Goal: Transaction & Acquisition: Purchase product/service

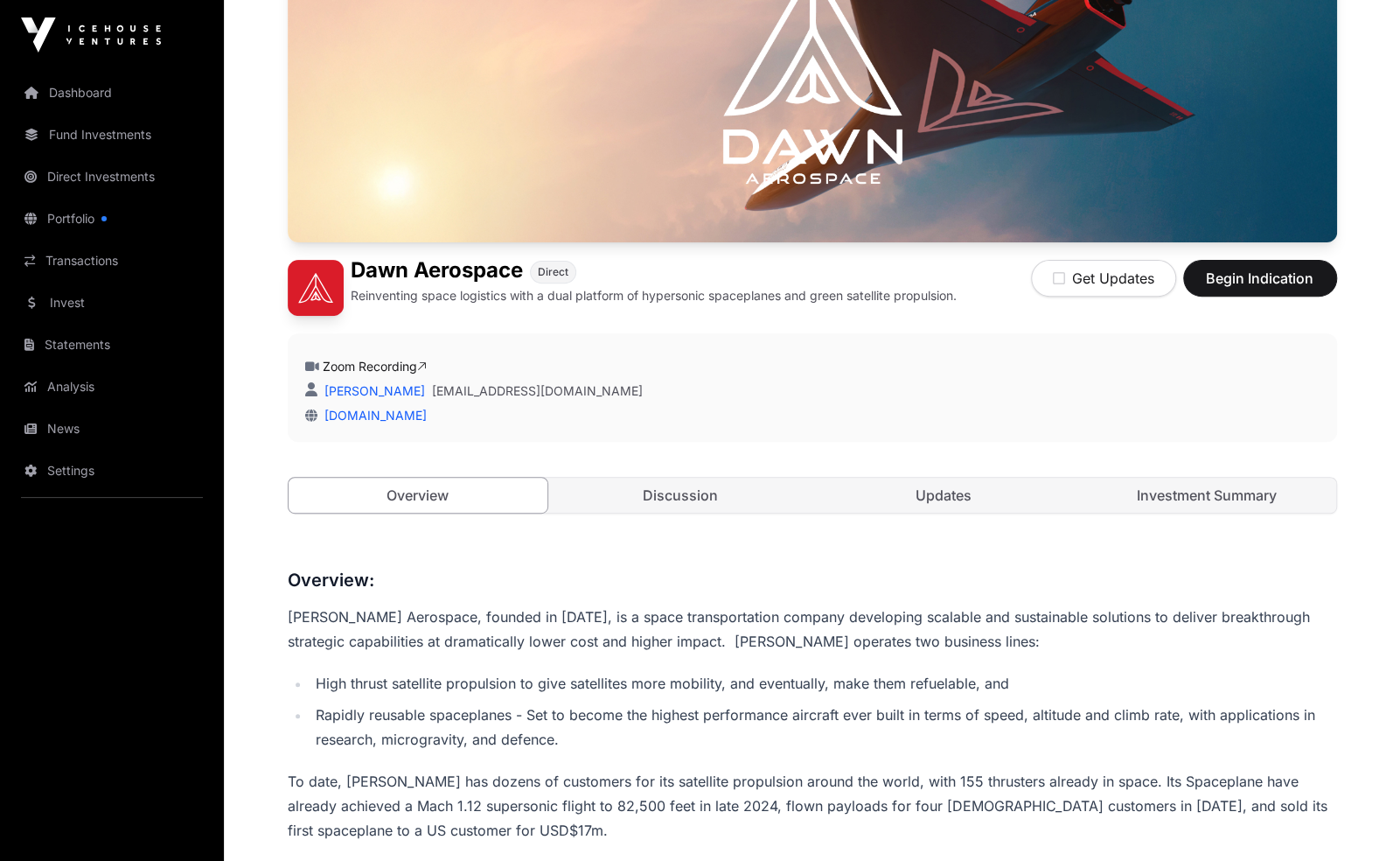
scroll to position [246, 0]
click at [1264, 276] on span "Begin Indication" at bounding box center [1261, 279] width 110 height 21
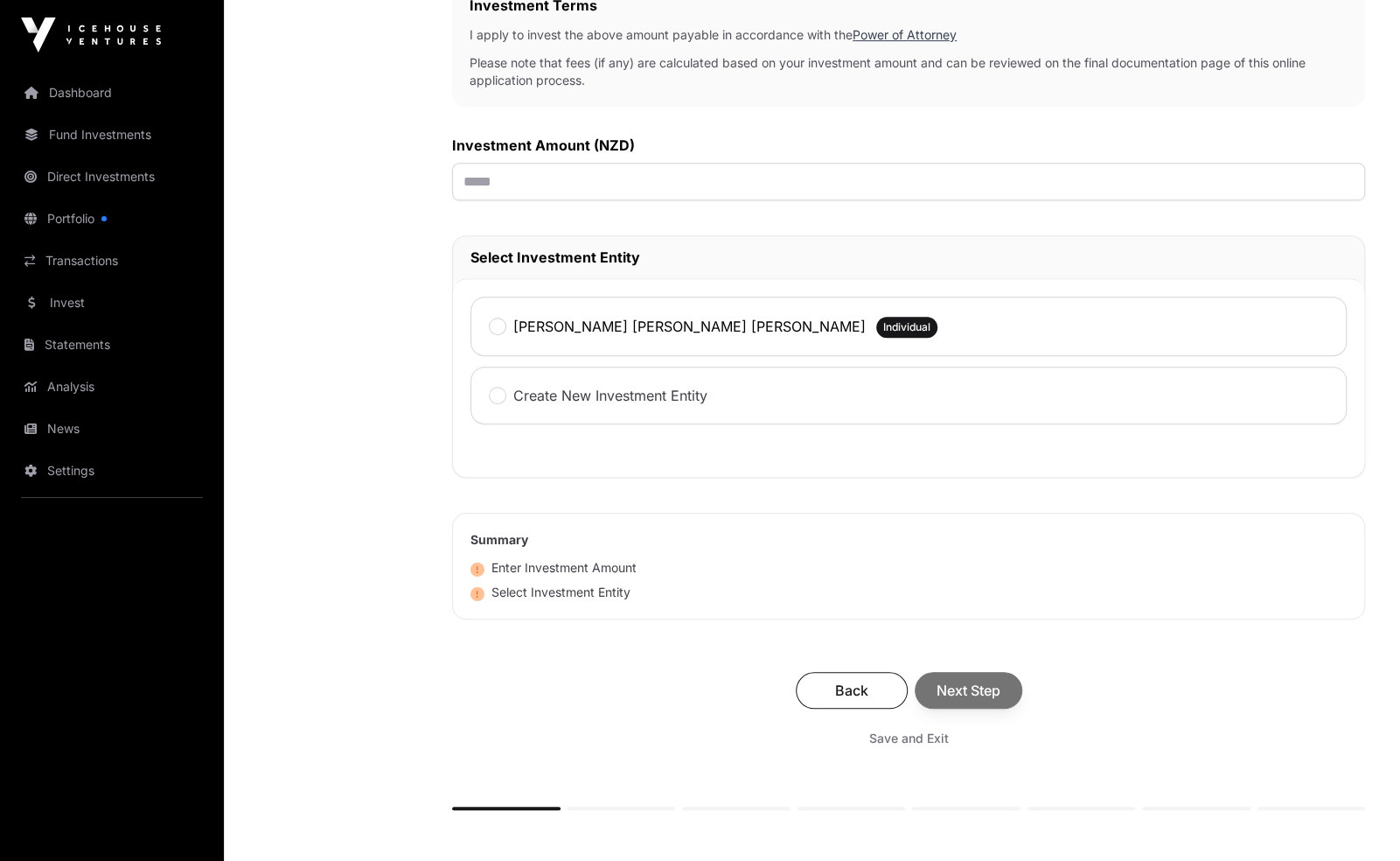
scroll to position [596, 0]
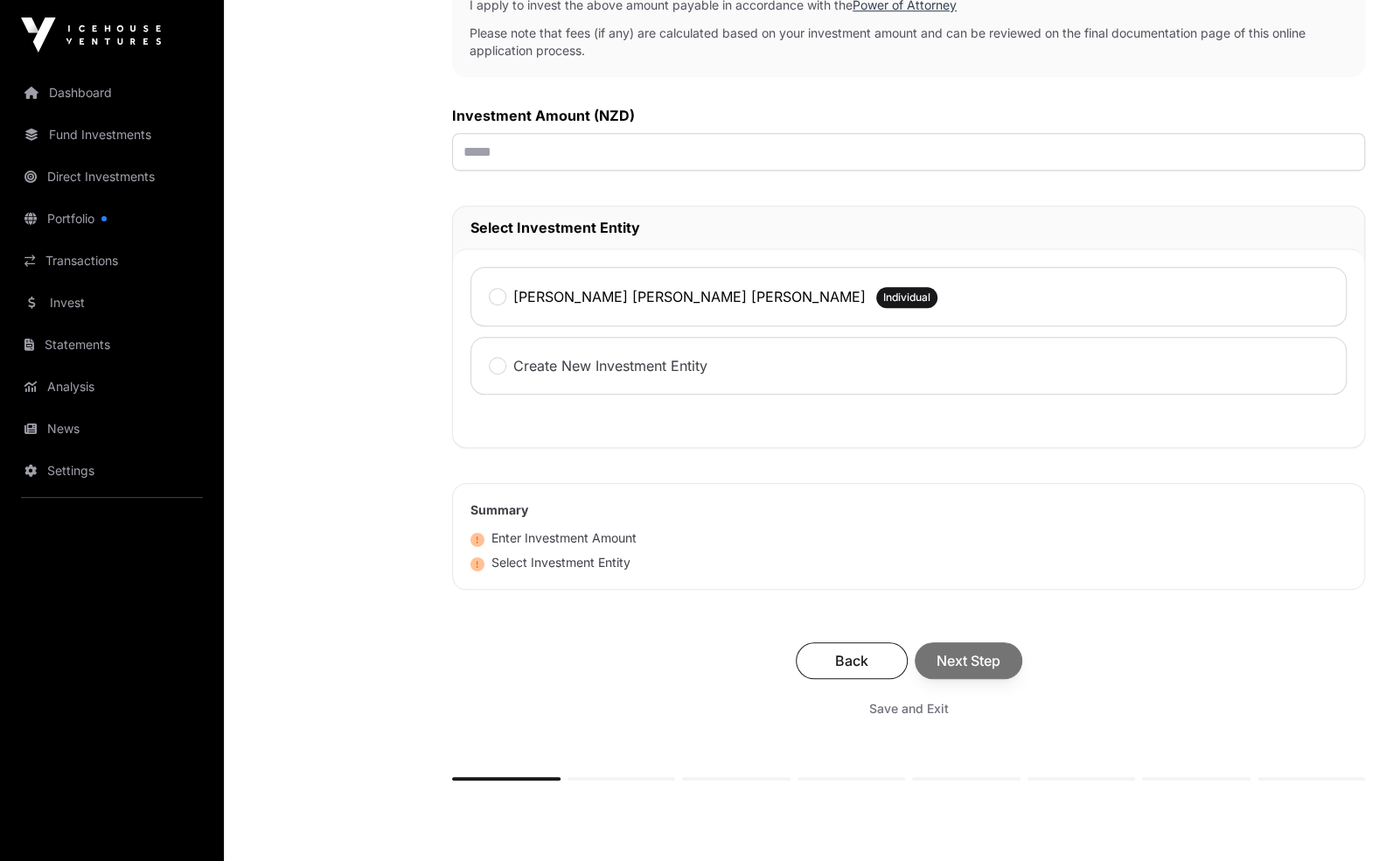
click at [568, 308] on div "[PERSON_NAME] [PERSON_NAME] [PERSON_NAME] Individual" at bounding box center [908, 295] width 876 height 59
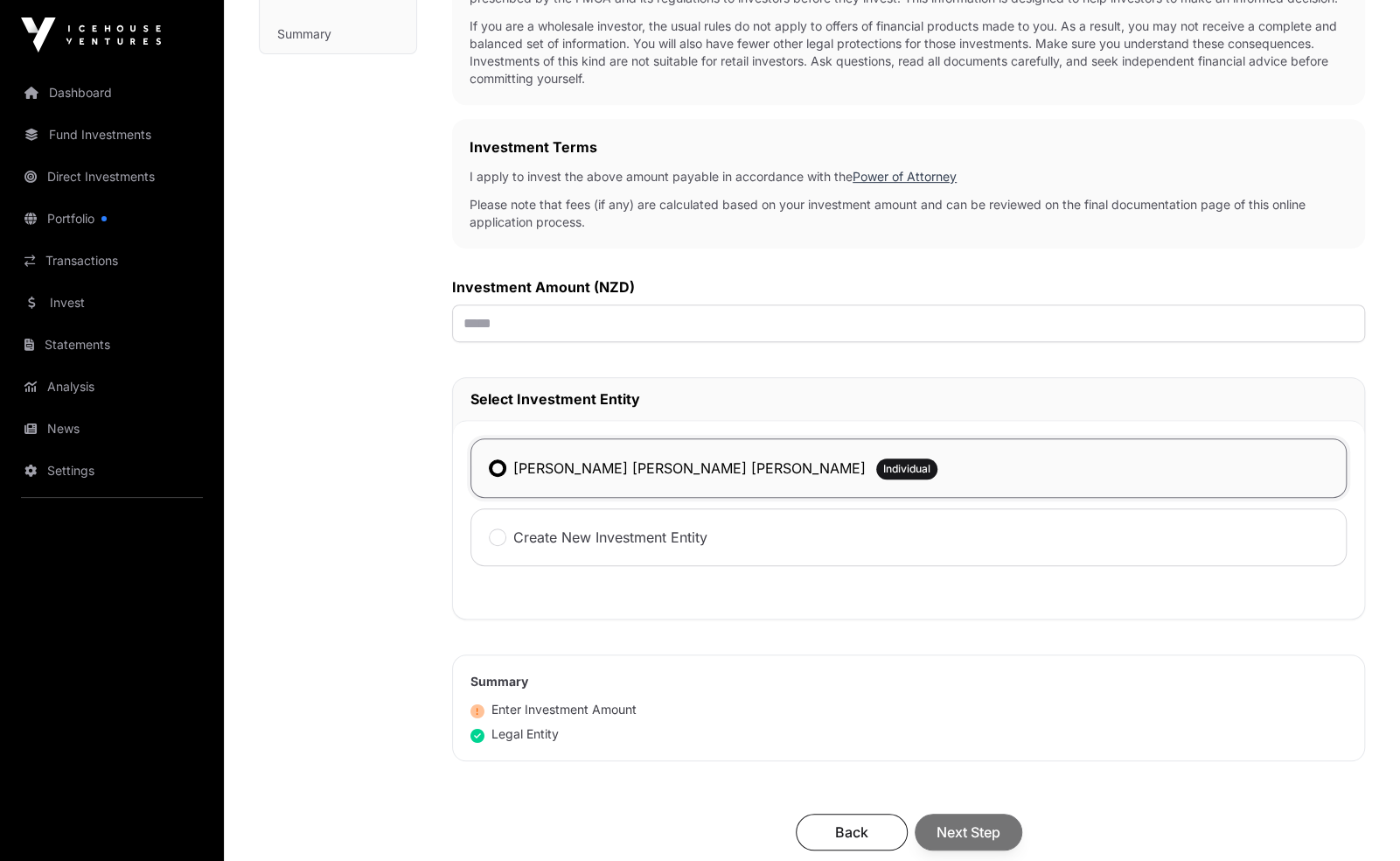
scroll to position [414, 0]
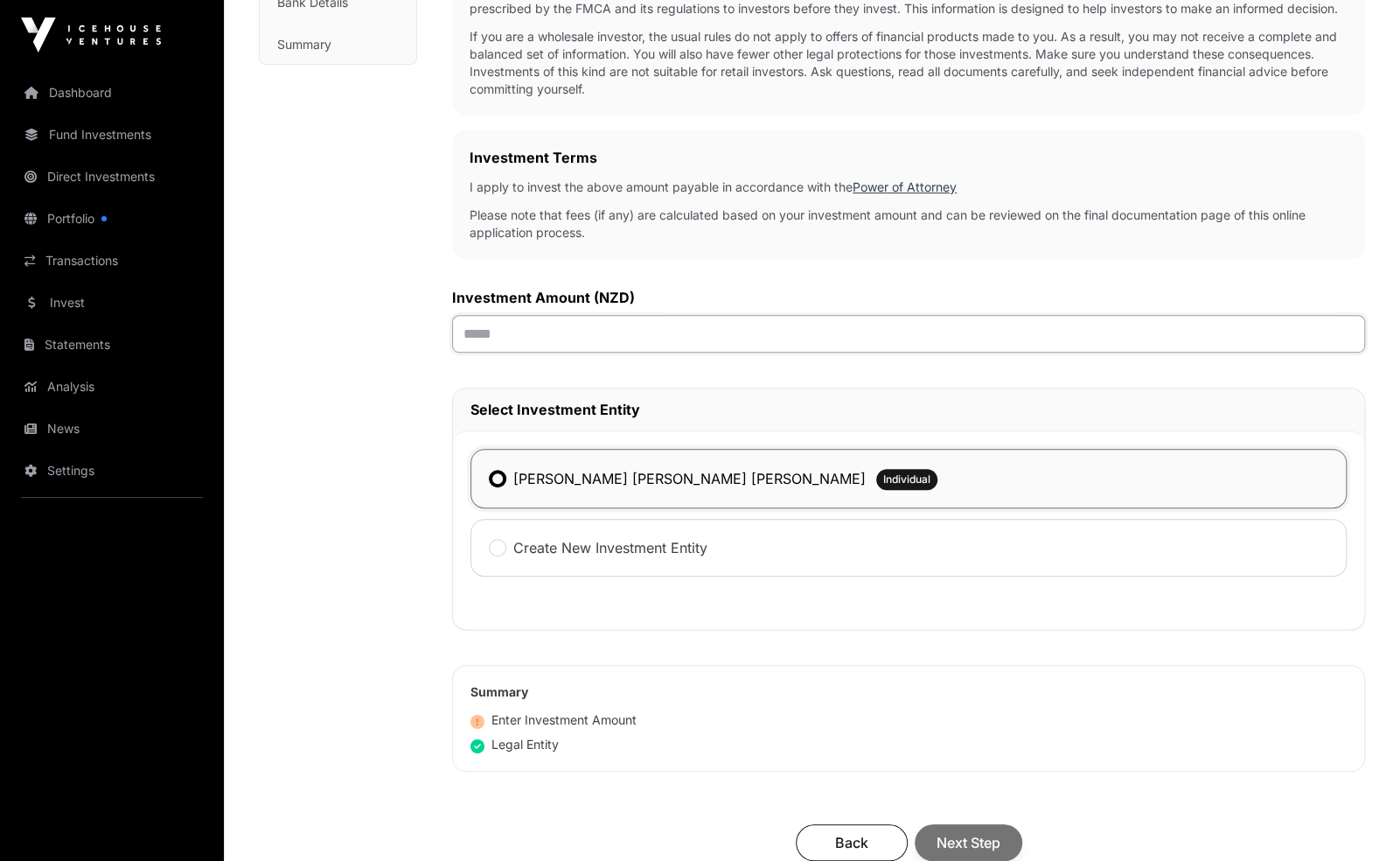
click at [523, 340] on input "text" at bounding box center [908, 333] width 913 height 38
type input "*******"
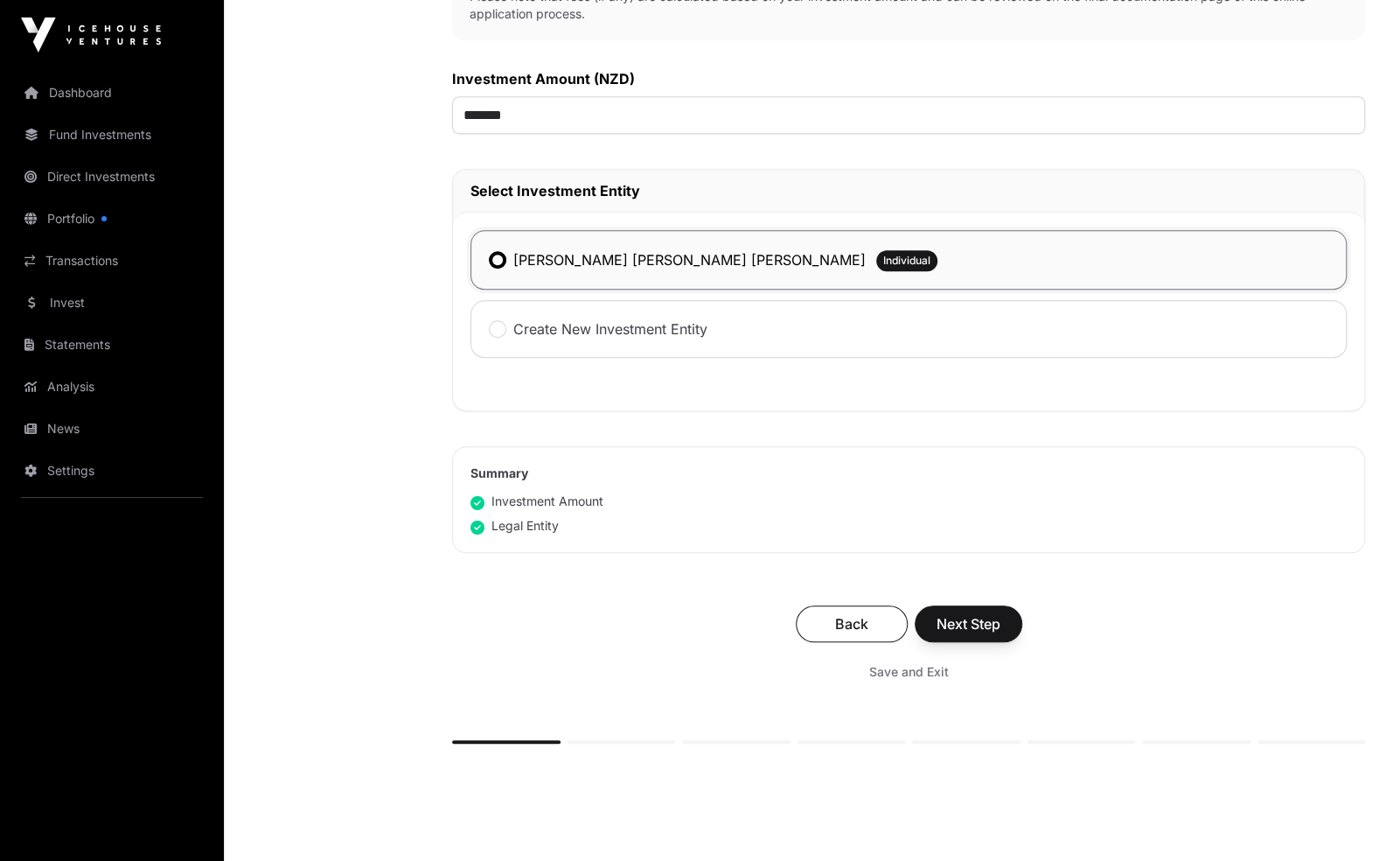
scroll to position [626, 0]
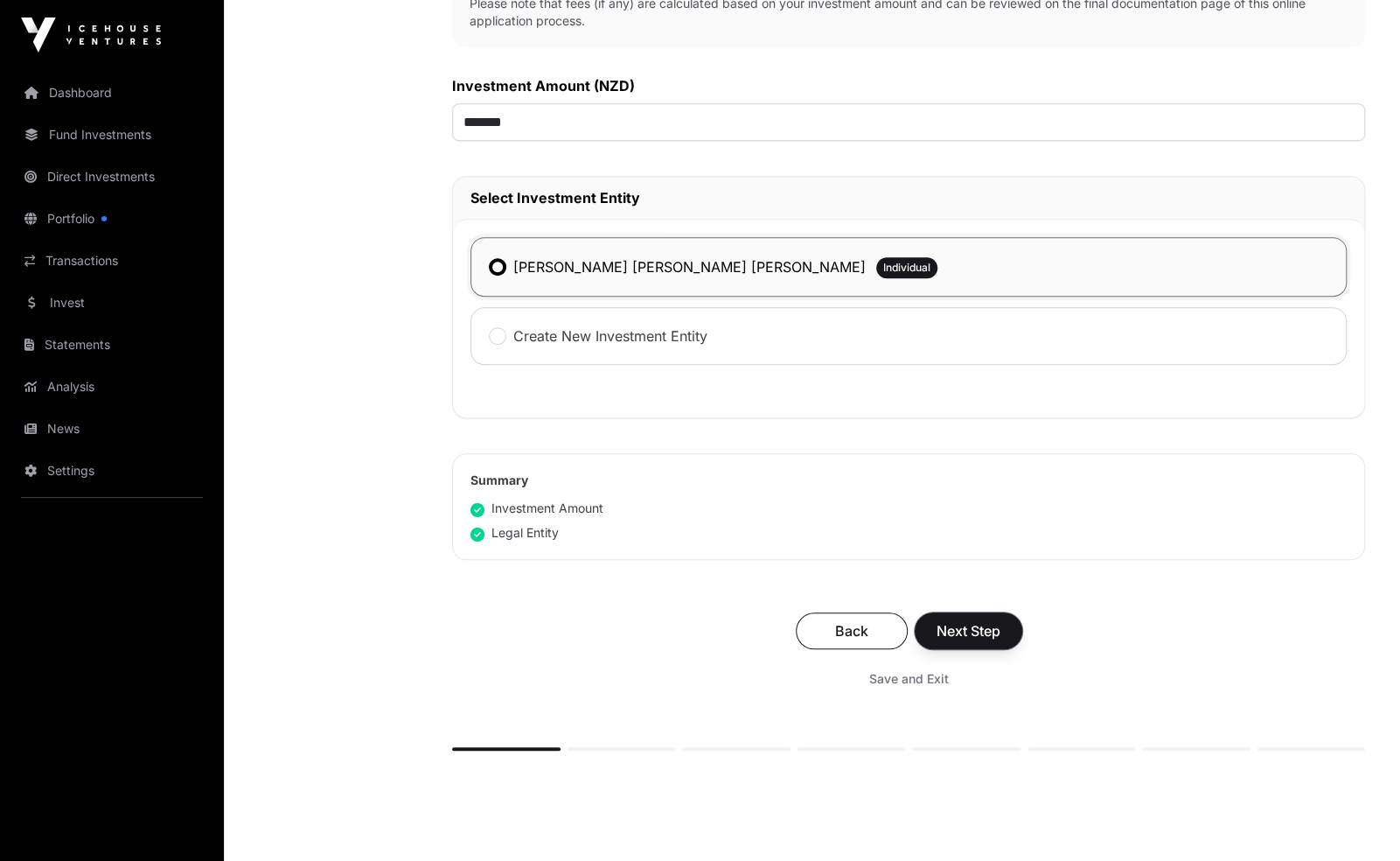
click at [970, 621] on span "Next Step" at bounding box center [968, 630] width 64 height 21
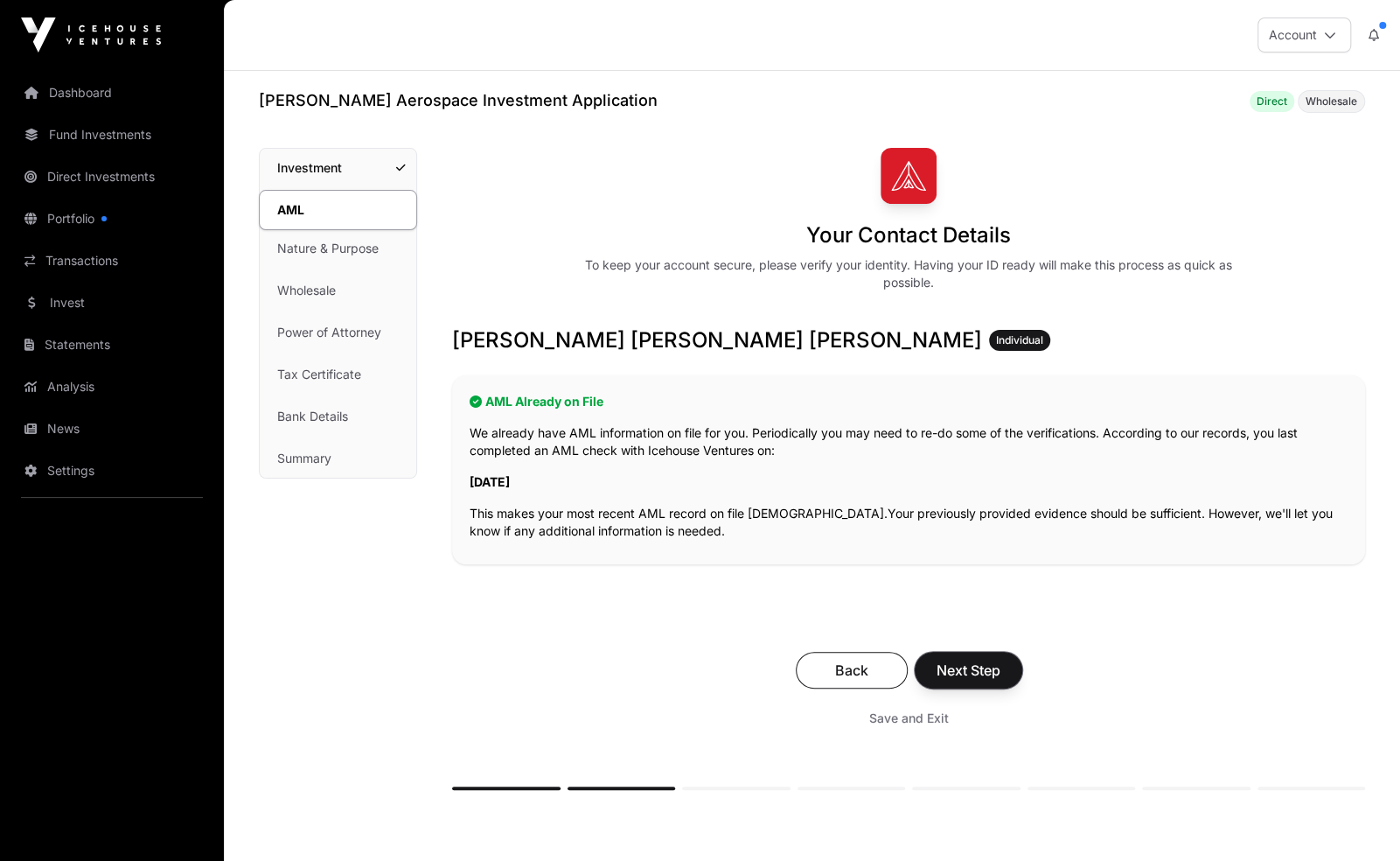
click at [970, 662] on span "Next Step" at bounding box center [968, 670] width 64 height 21
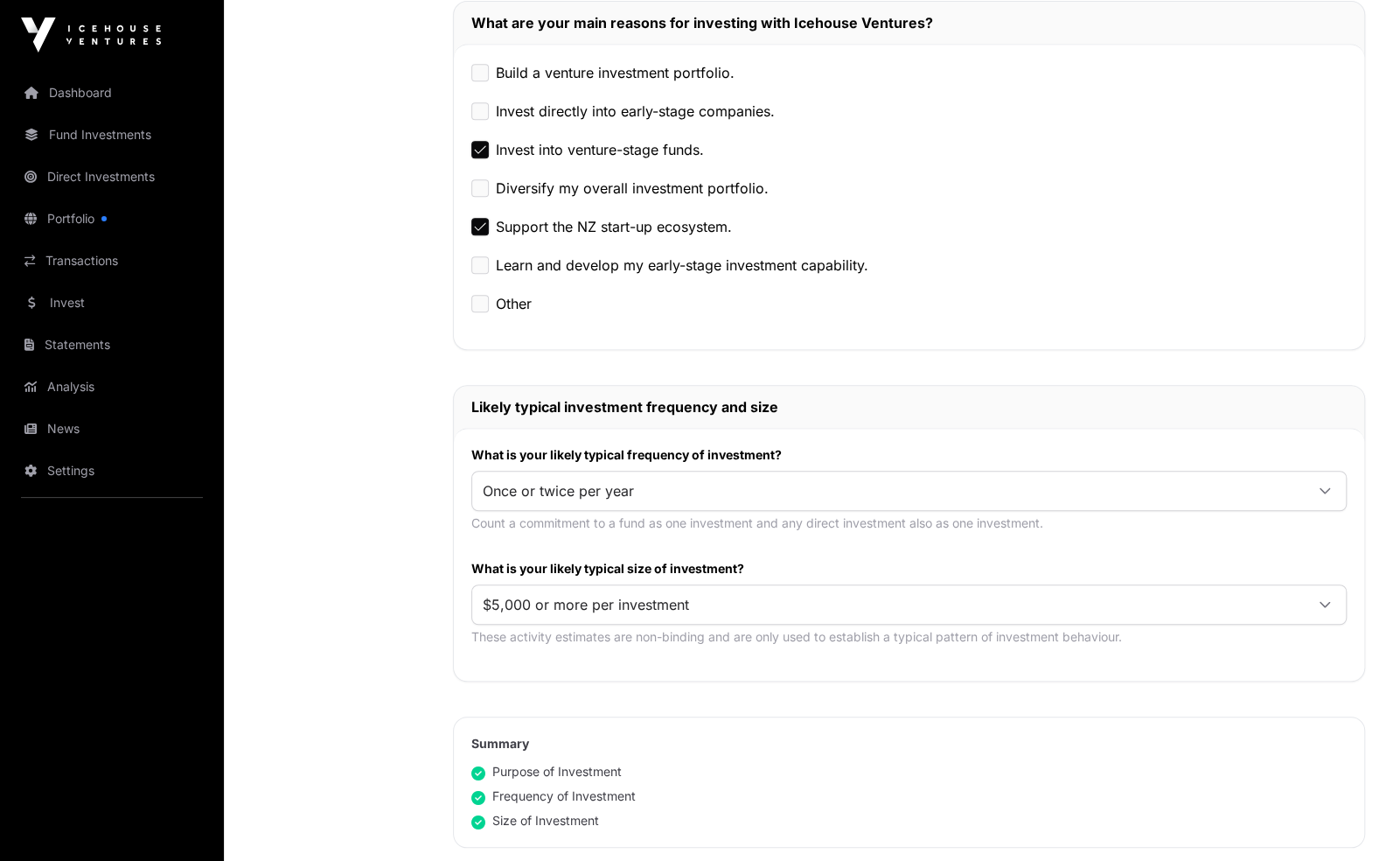
scroll to position [507, 0]
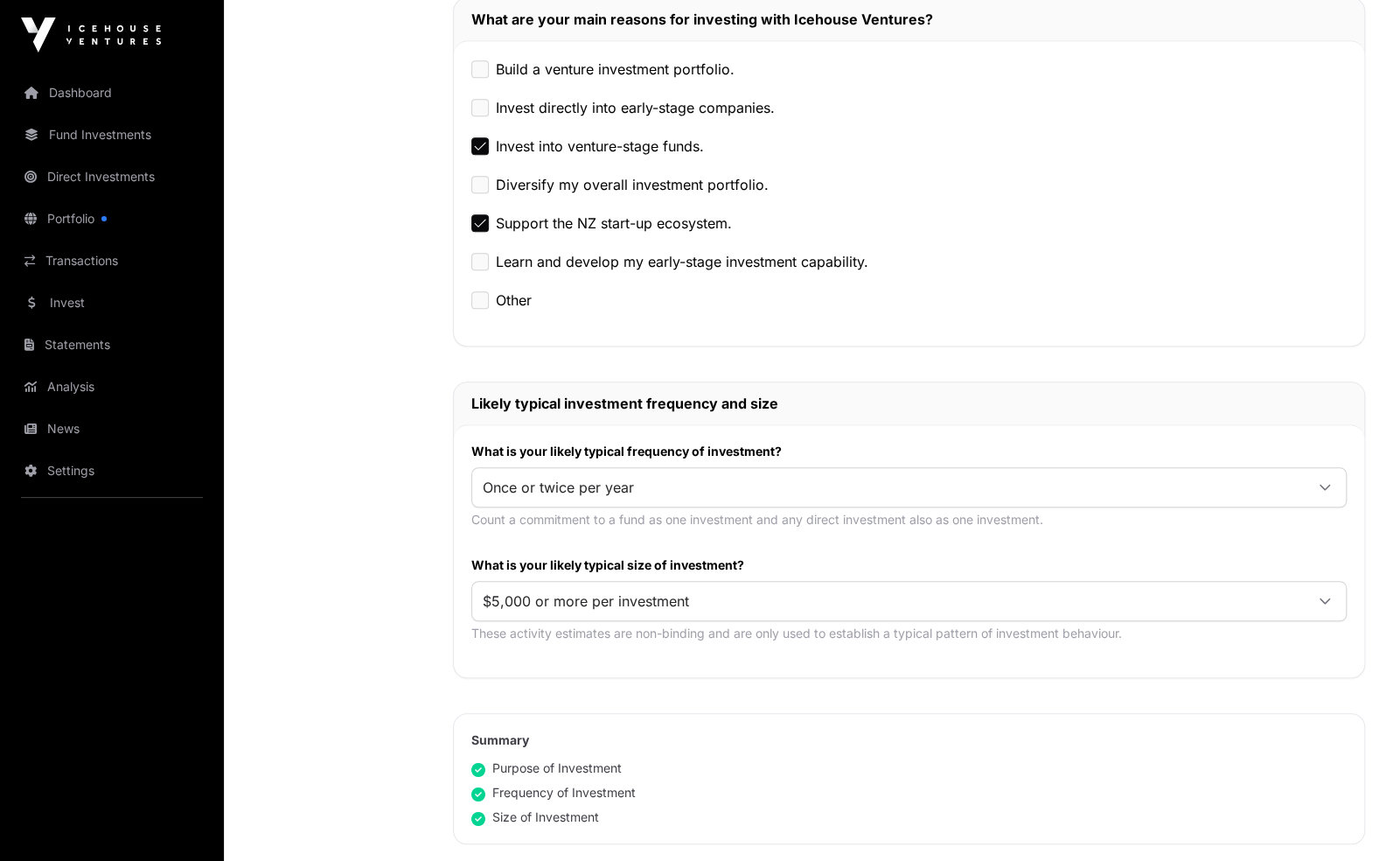
click at [653, 499] on span "Once or twice per year" at bounding box center [888, 487] width 832 height 32
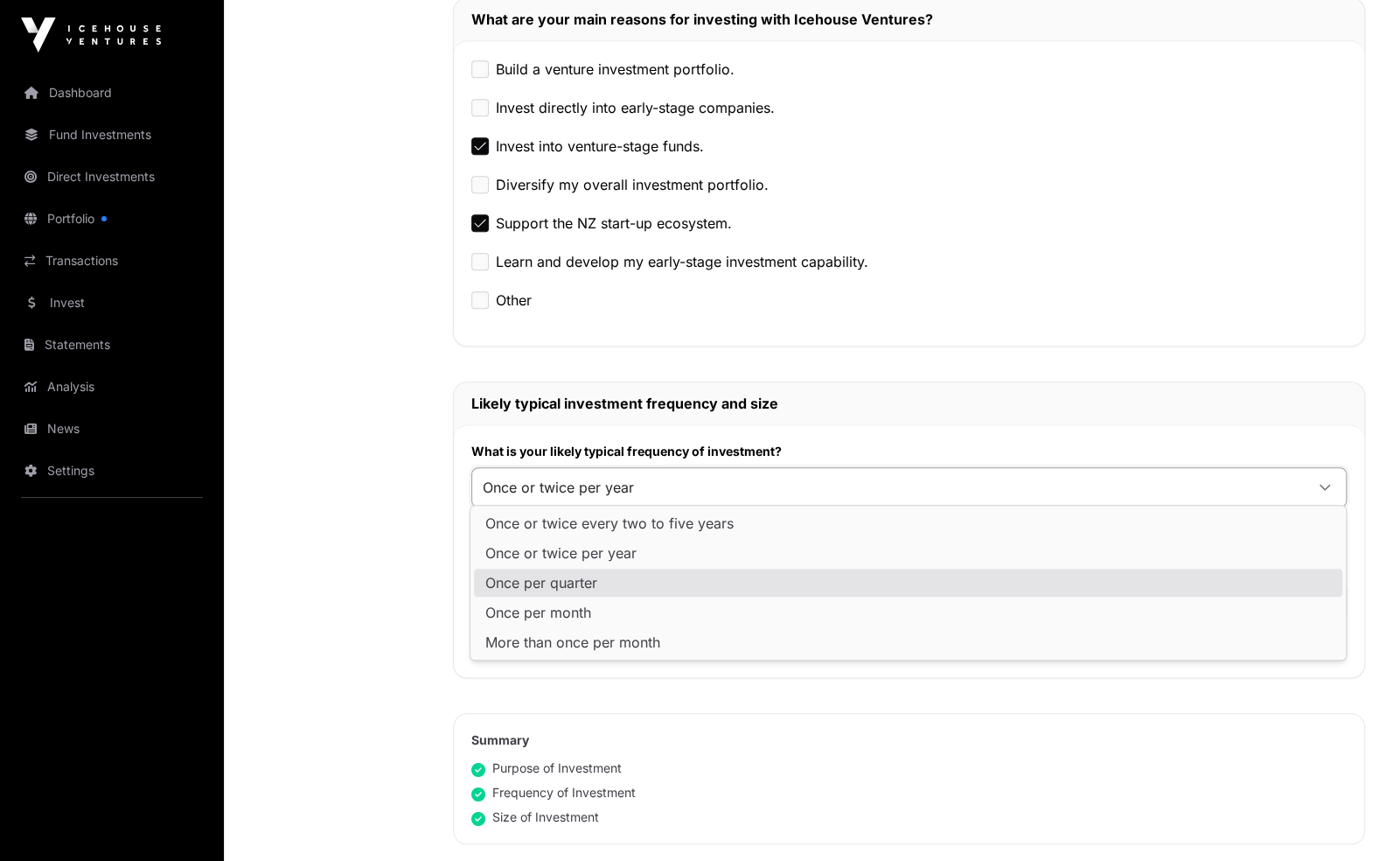
click at [572, 582] on span "Once per quarter" at bounding box center [540, 582] width 112 height 14
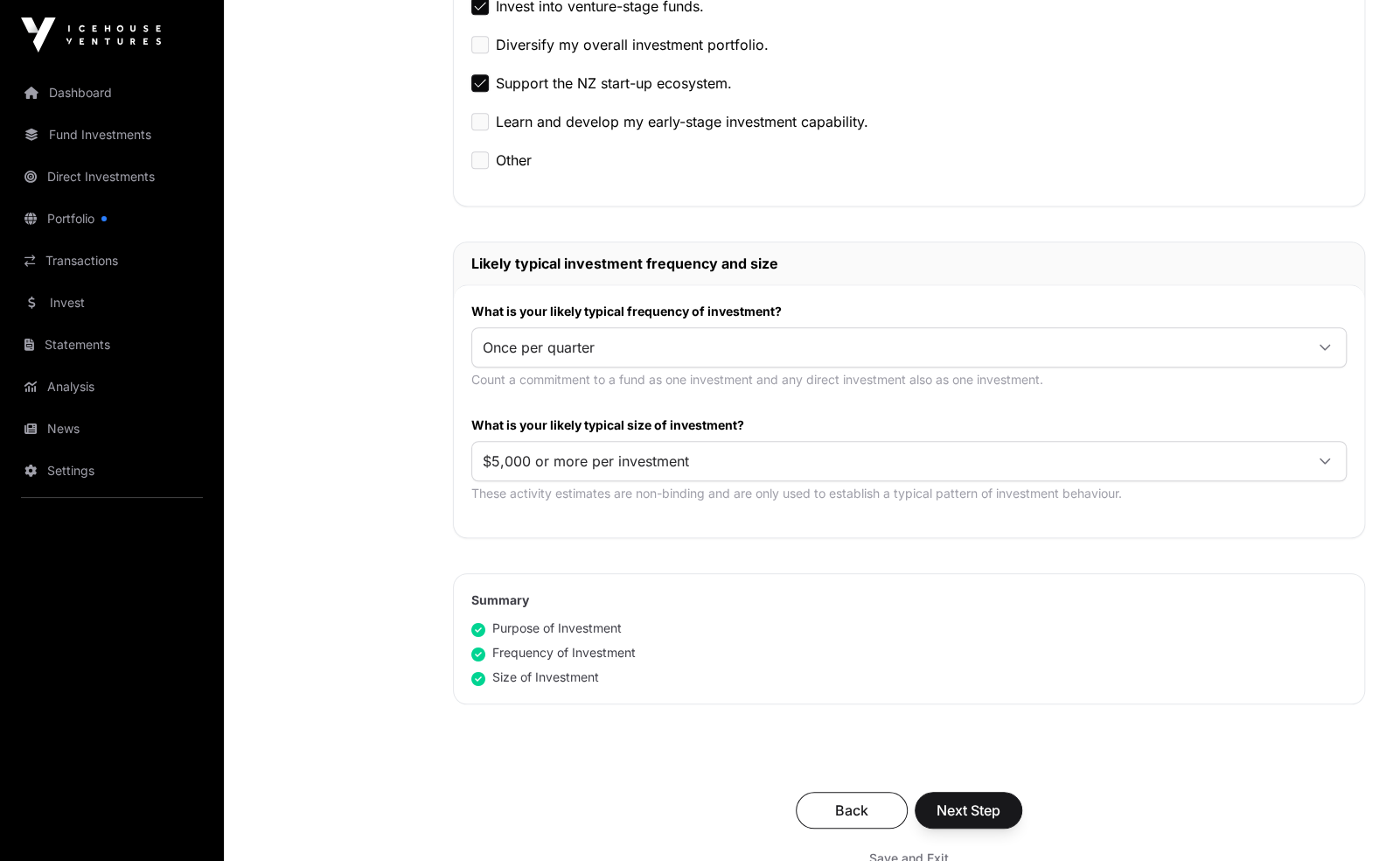
scroll to position [690, 0]
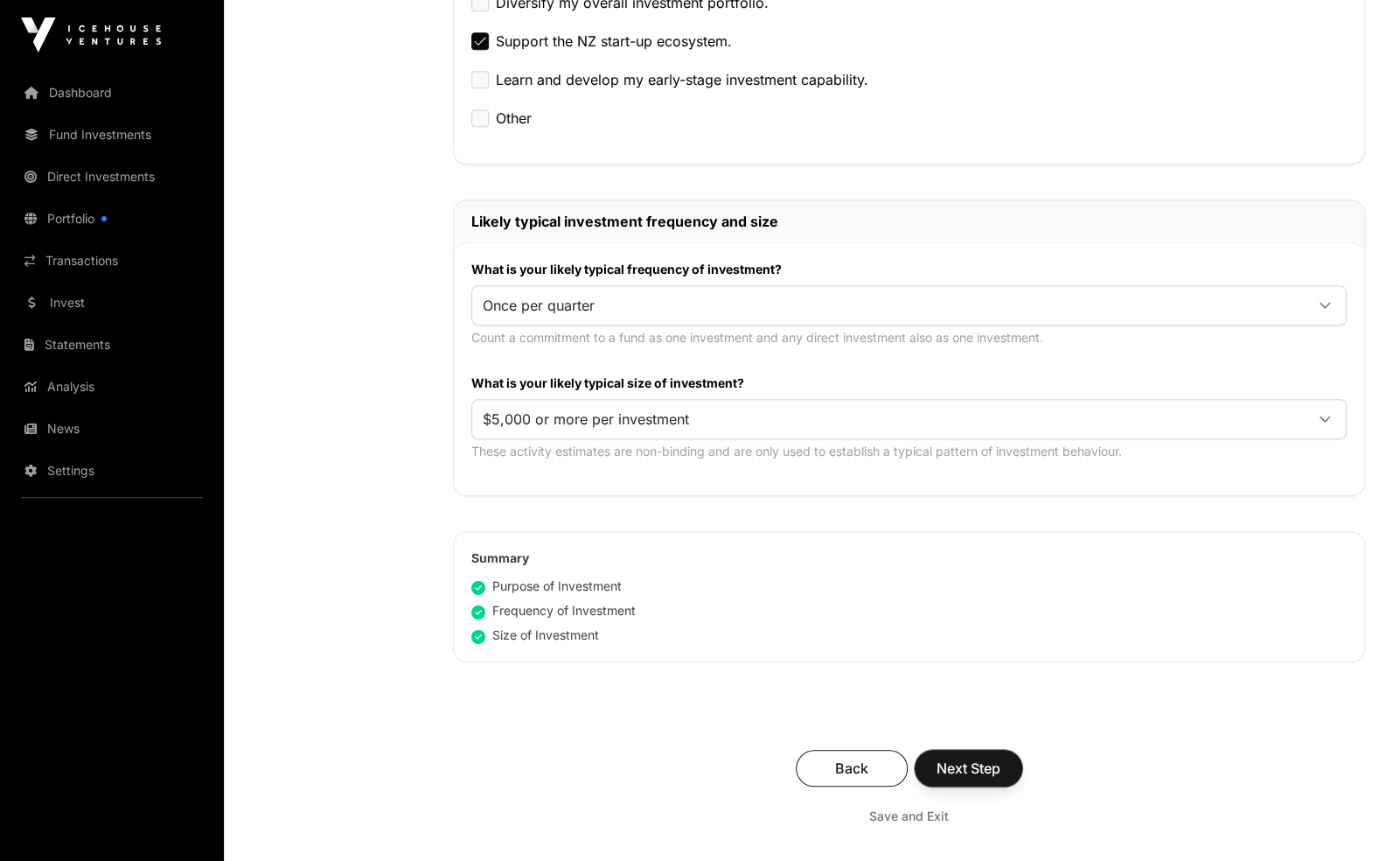
click at [970, 751] on button "Next Step" at bounding box center [968, 768] width 107 height 37
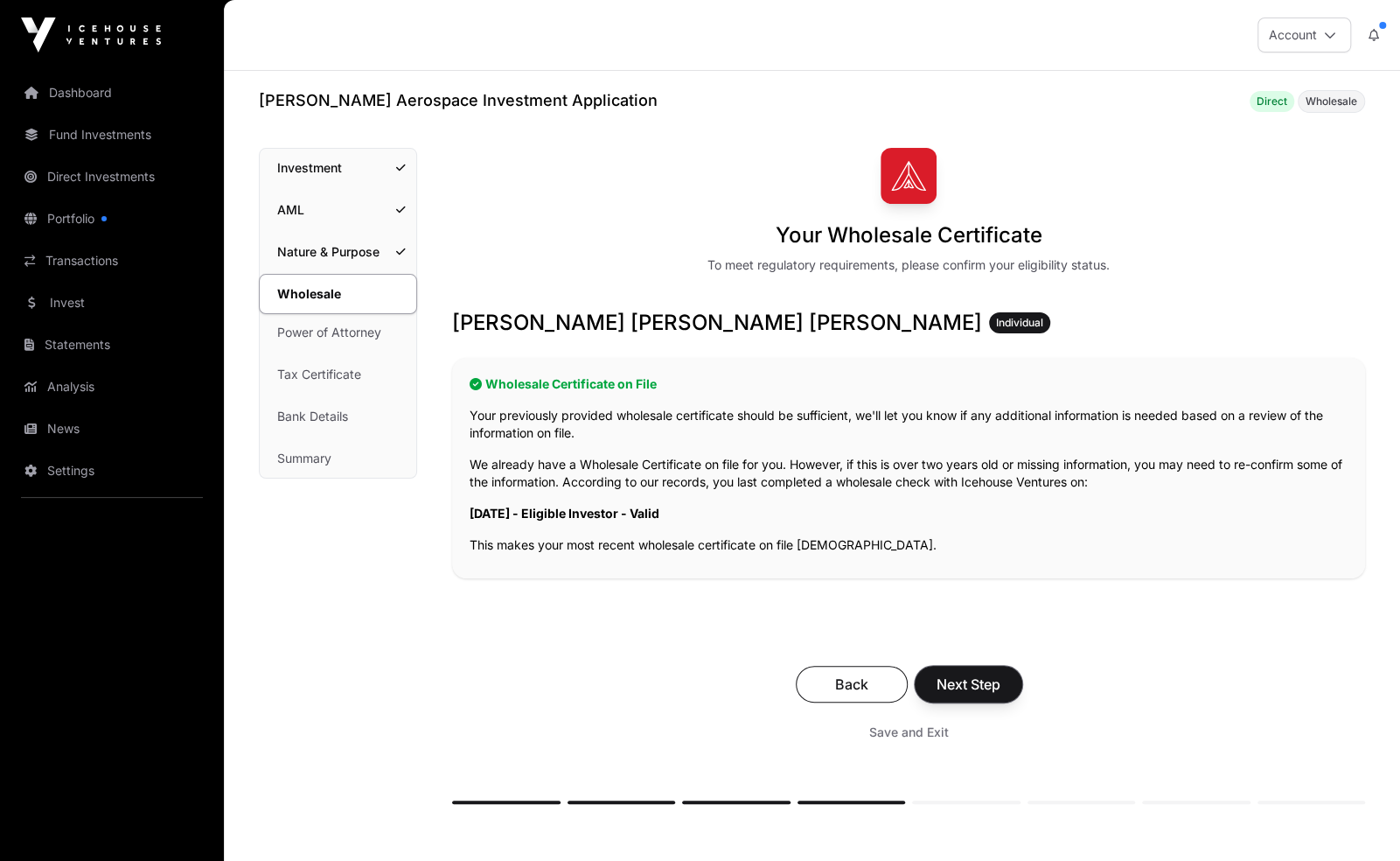
click at [991, 698] on button "Next Step" at bounding box center [968, 684] width 107 height 37
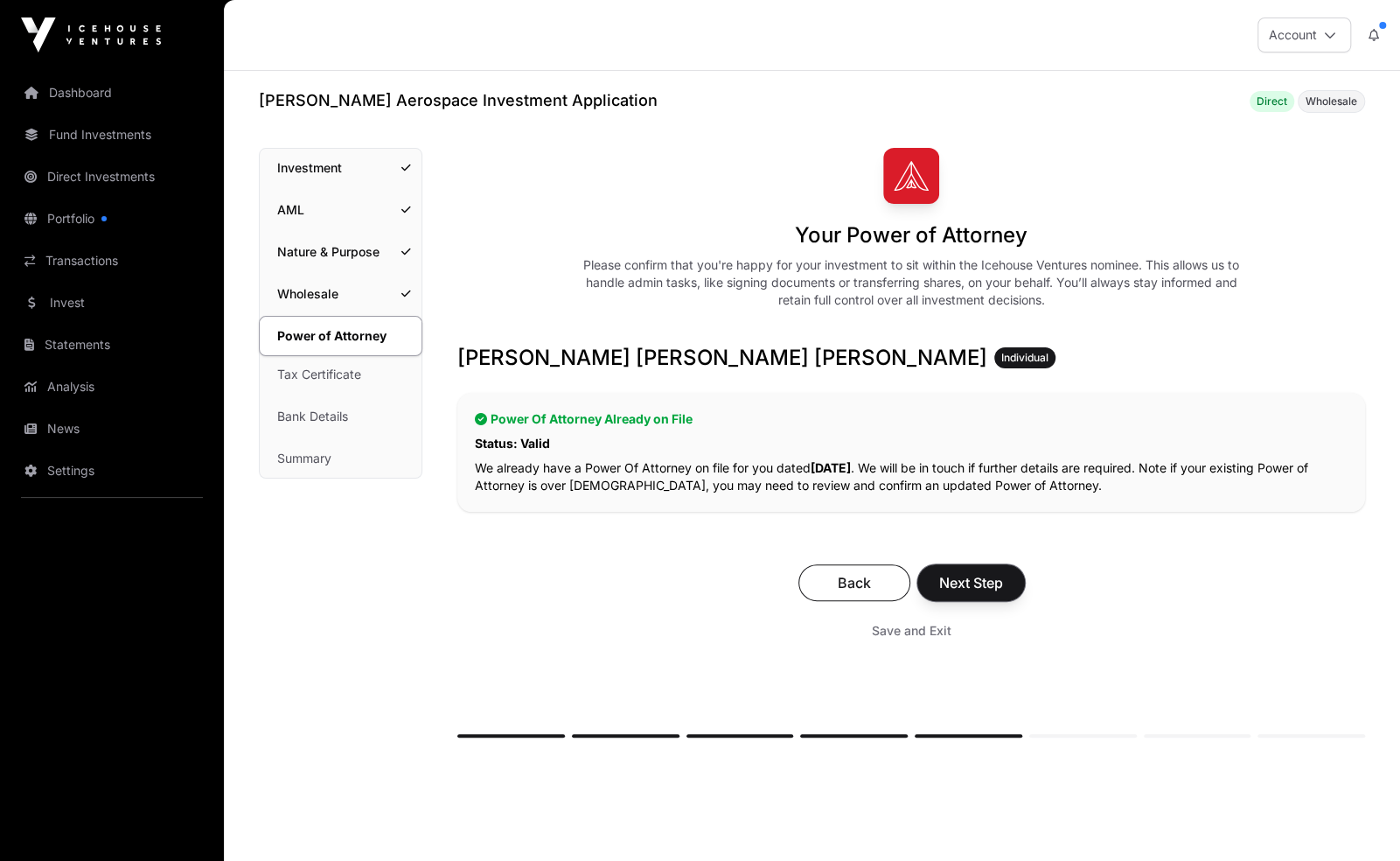
click at [991, 577] on span "Next Step" at bounding box center [971, 583] width 64 height 21
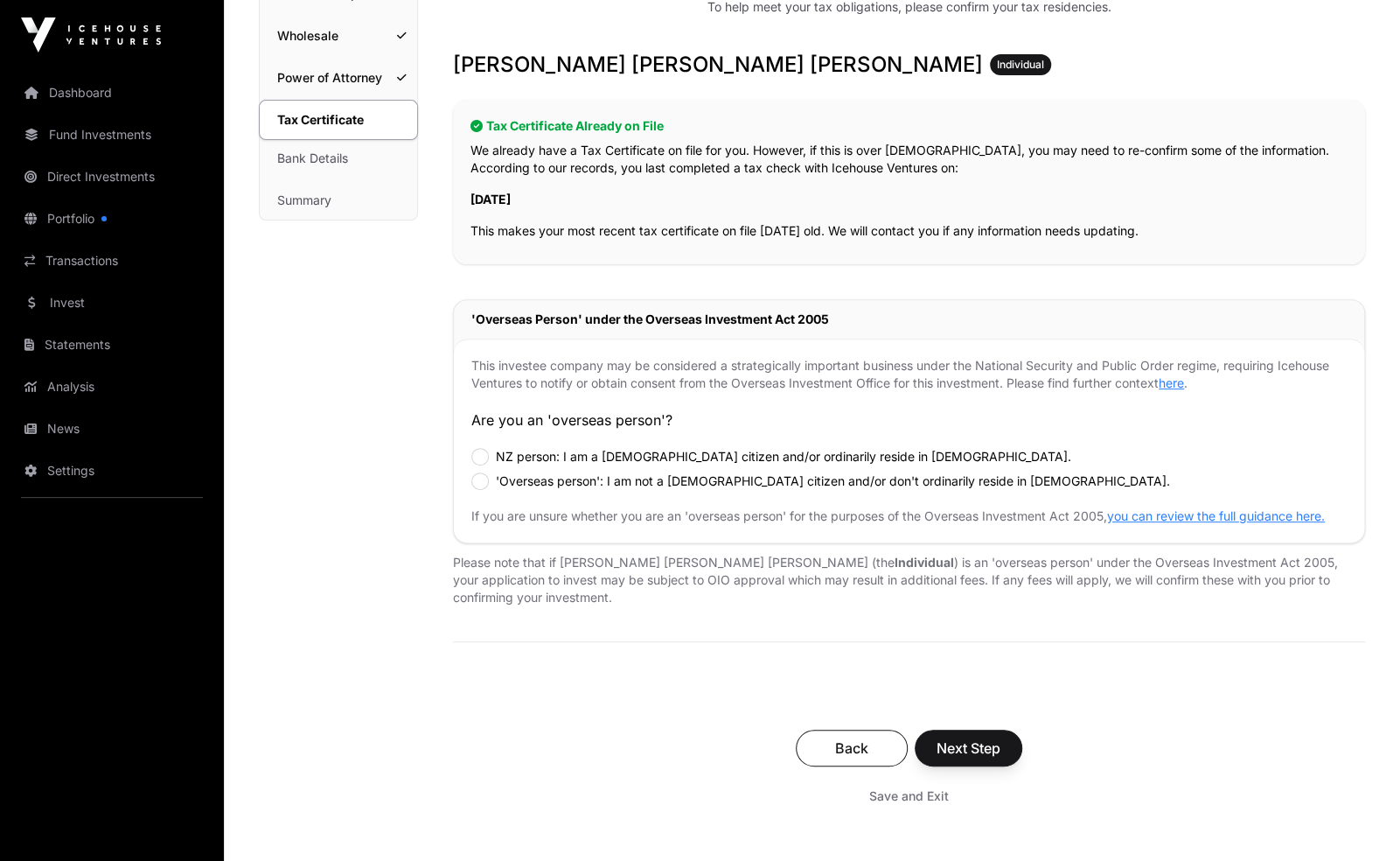
scroll to position [261, 0]
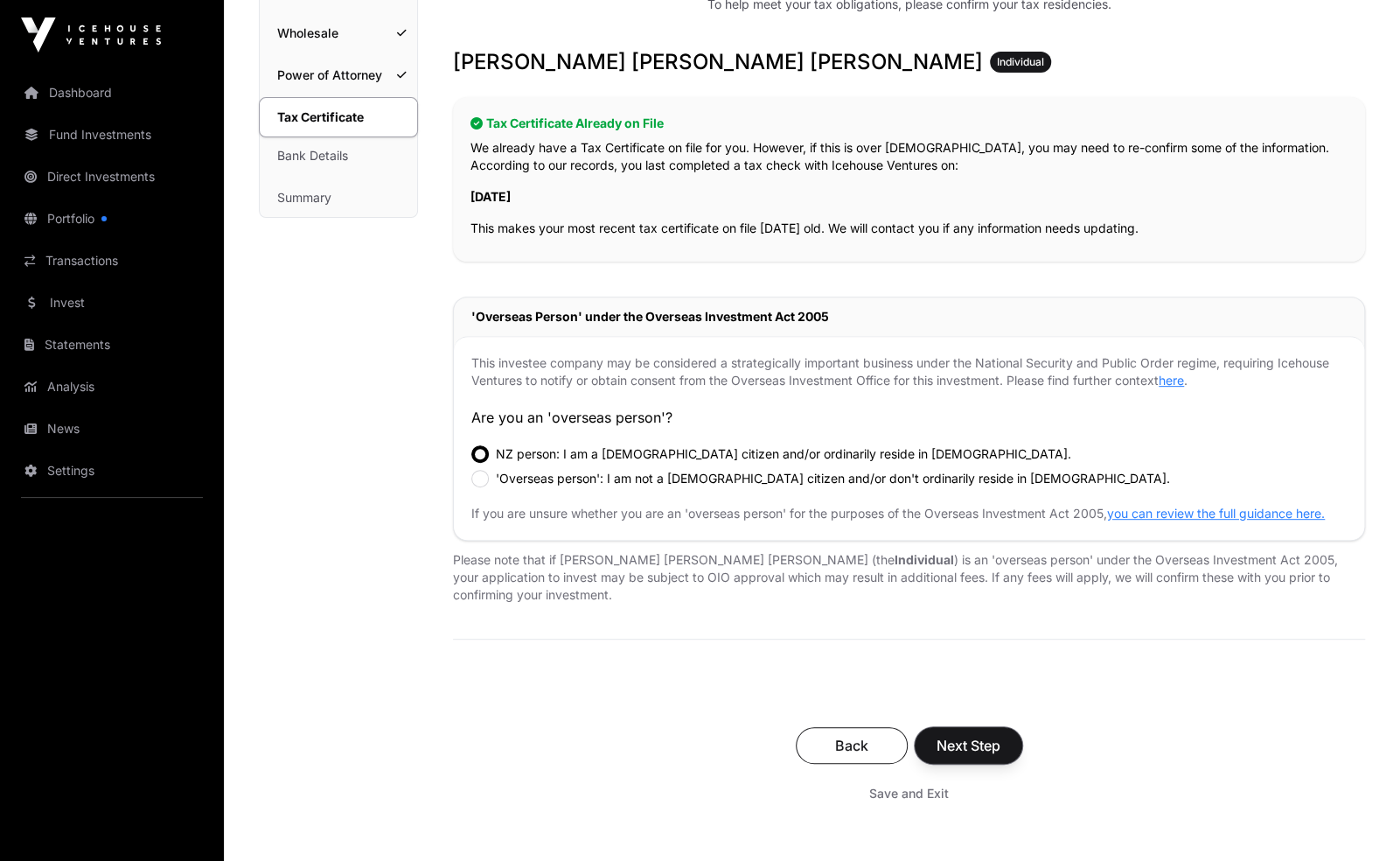
click at [971, 731] on button "Next Step" at bounding box center [968, 746] width 107 height 37
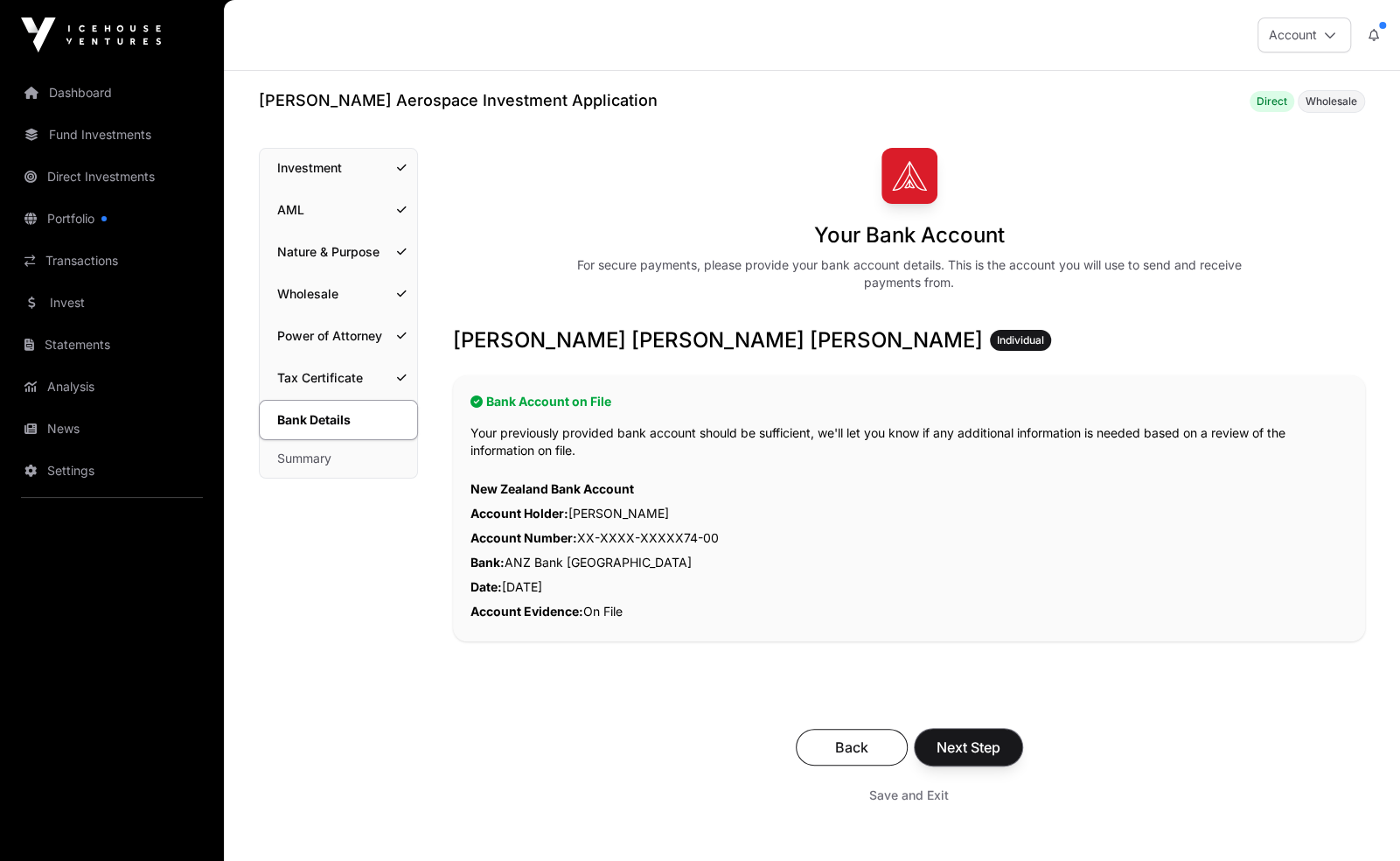
click at [989, 757] on button "Next Step" at bounding box center [968, 747] width 107 height 37
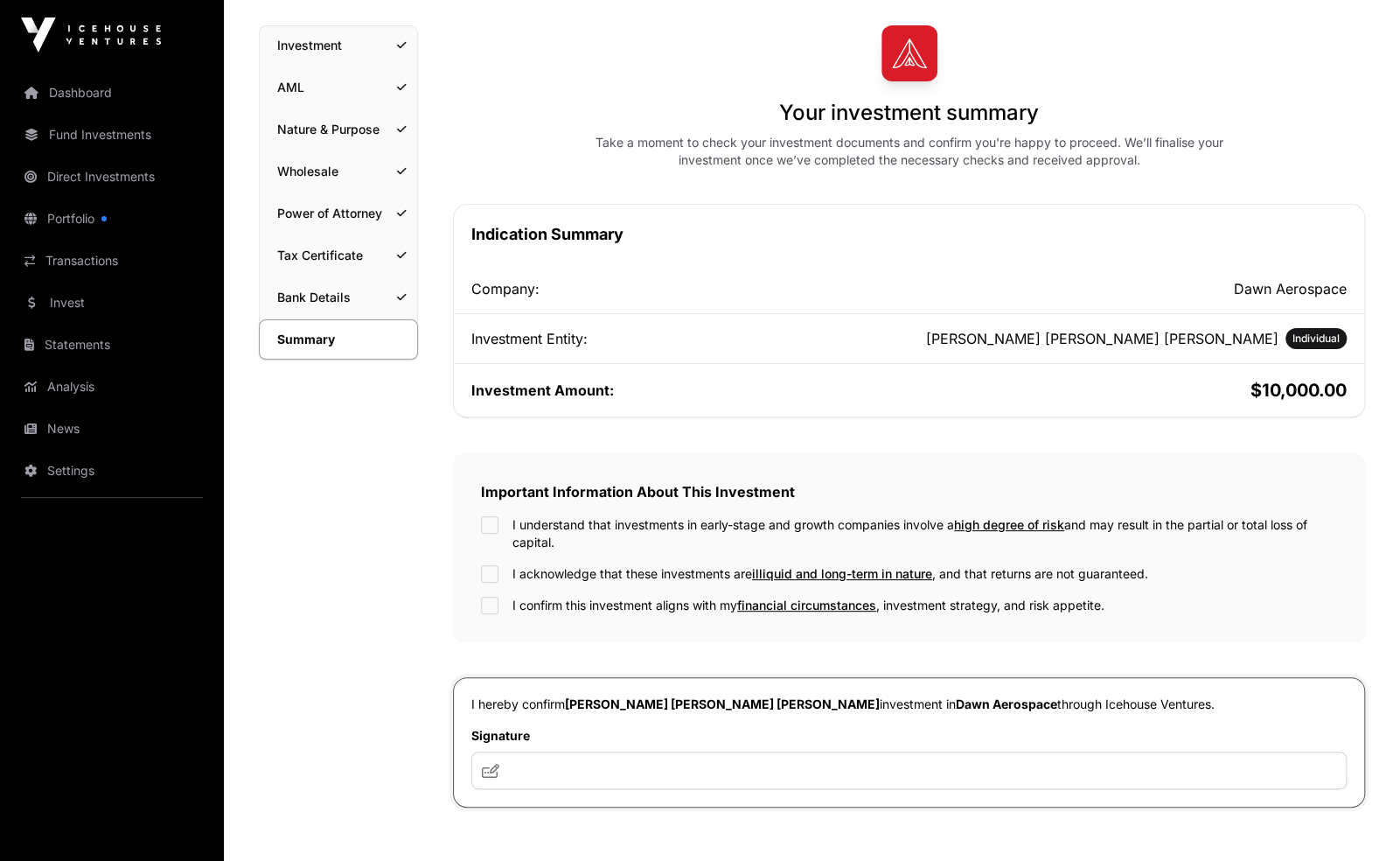
scroll to position [123, 0]
click at [477, 517] on div "Important Information About This Investment I understand that investments in ea…" at bounding box center [909, 546] width 912 height 189
click at [493, 532] on div "I understand that investments in early-stage and growth companies involve a hig…" at bounding box center [909, 533] width 856 height 35
click at [492, 582] on div "I understand that investments in early-stage and growth companies involve a hig…" at bounding box center [909, 564] width 856 height 98
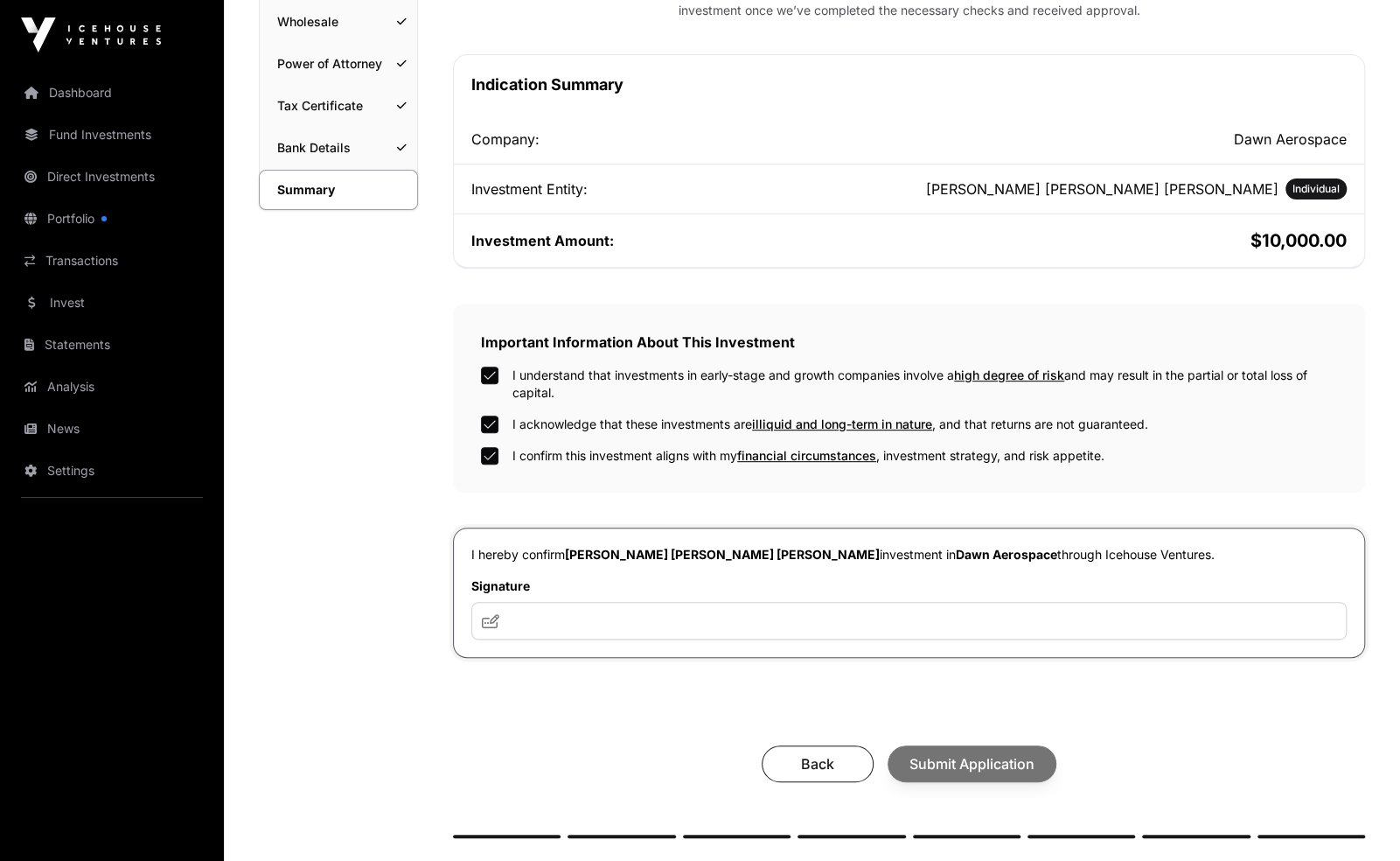
scroll to position [273, 0]
click at [533, 629] on input "text" at bounding box center [909, 619] width 875 height 38
type input "**********"
click at [963, 770] on span "Submit Application" at bounding box center [971, 763] width 125 height 21
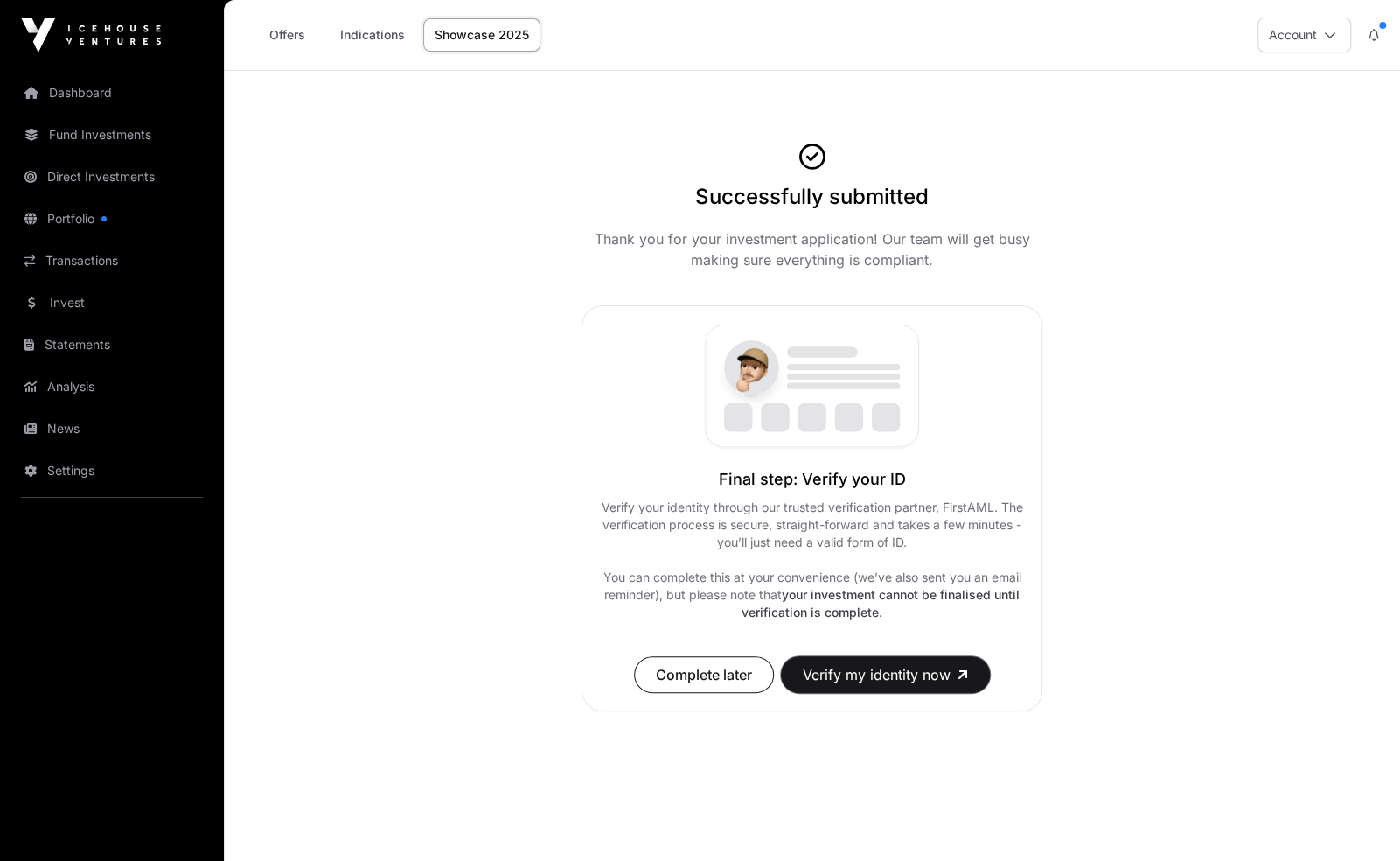
click at [927, 665] on button "Verify my identity now" at bounding box center [885, 674] width 209 height 37
